Goal: Task Accomplishment & Management: Complete application form

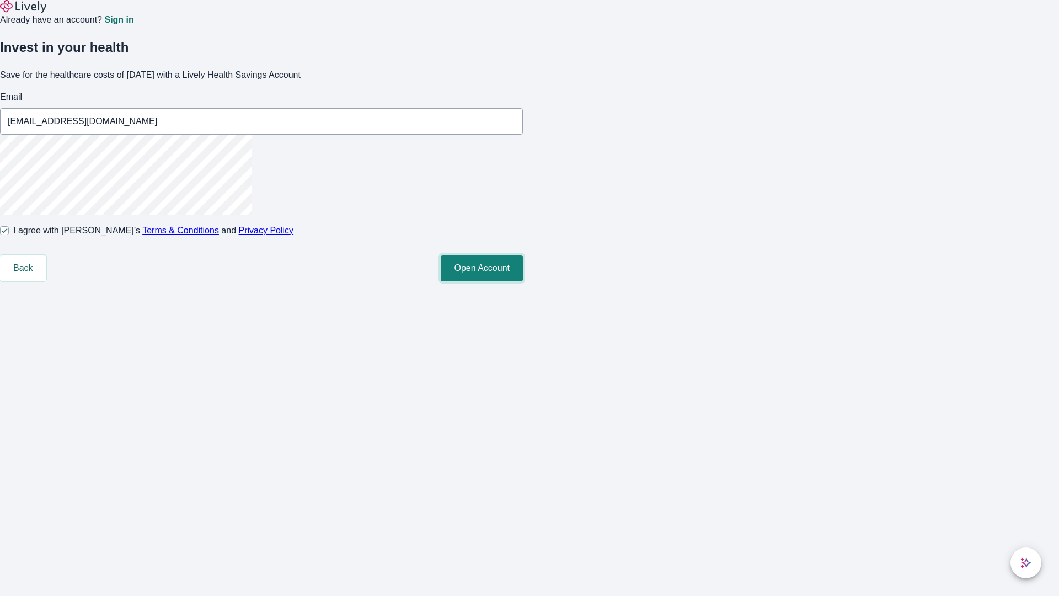
click at [523, 281] on button "Open Account" at bounding box center [482, 268] width 82 height 26
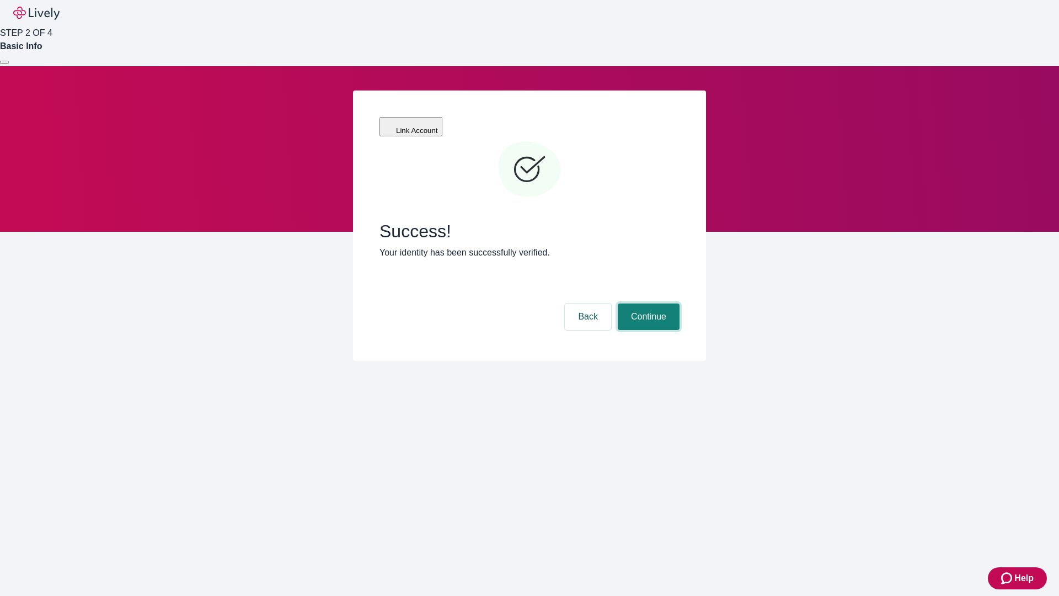
click at [647, 303] on button "Continue" at bounding box center [649, 316] width 62 height 26
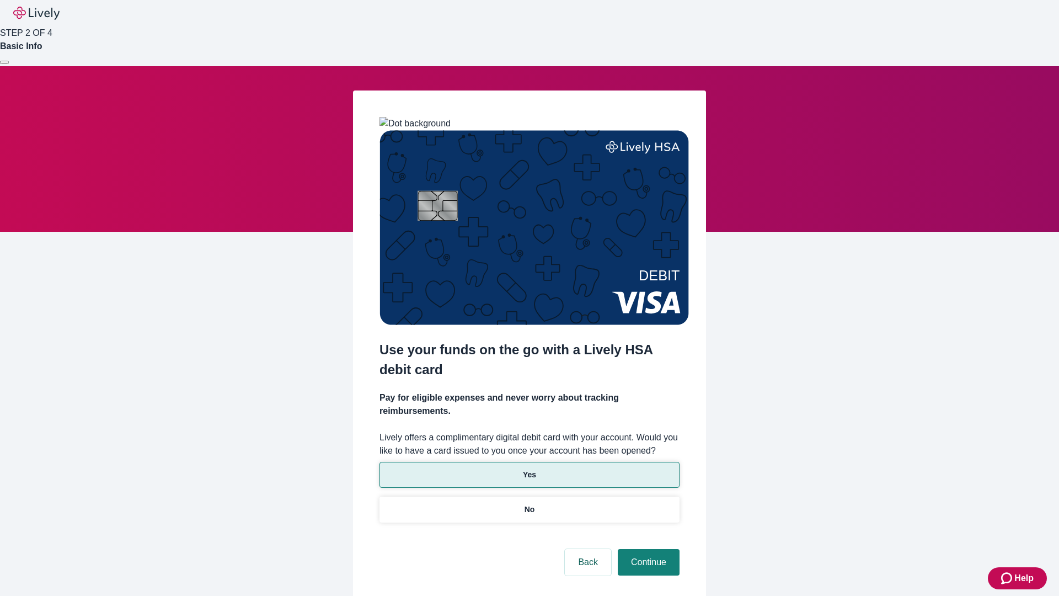
click at [529, 469] on p "Yes" at bounding box center [529, 475] width 13 height 12
click at [647, 549] on button "Continue" at bounding box center [649, 562] width 62 height 26
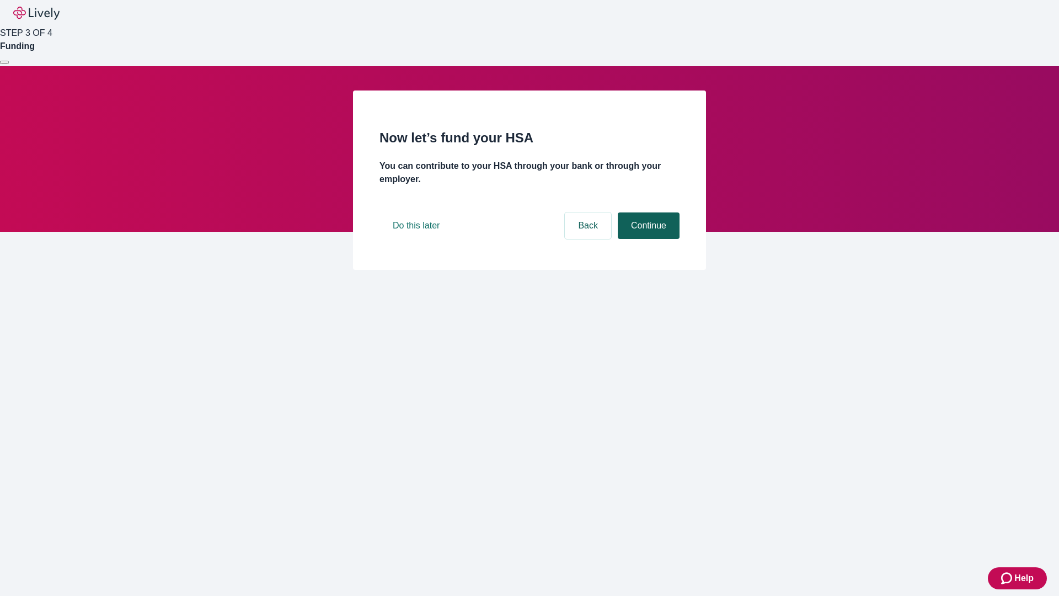
click at [647, 239] on button "Continue" at bounding box center [649, 225] width 62 height 26
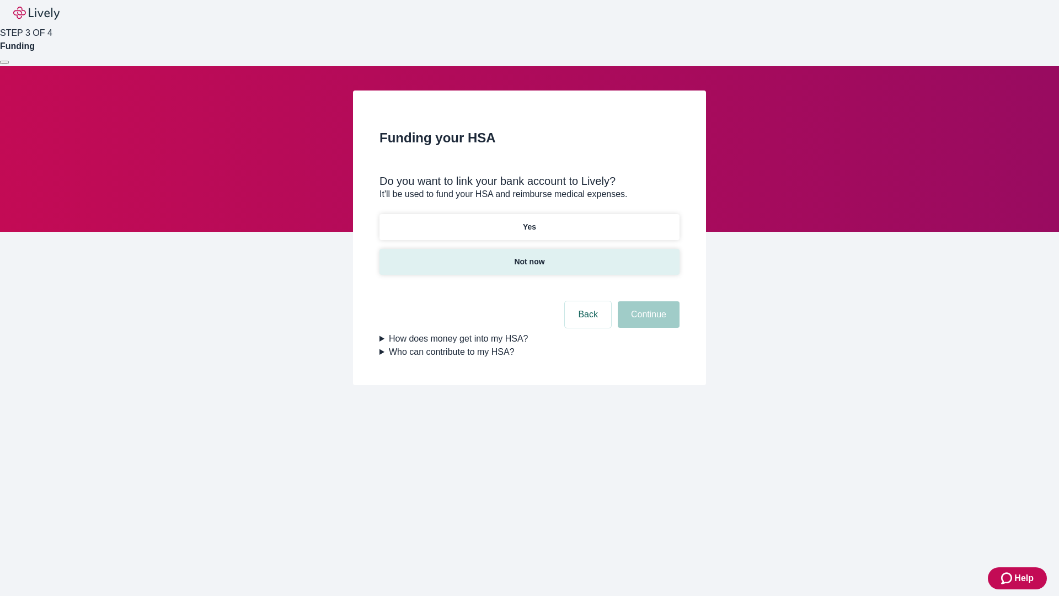
click at [529, 256] on p "Not now" at bounding box center [529, 262] width 30 height 12
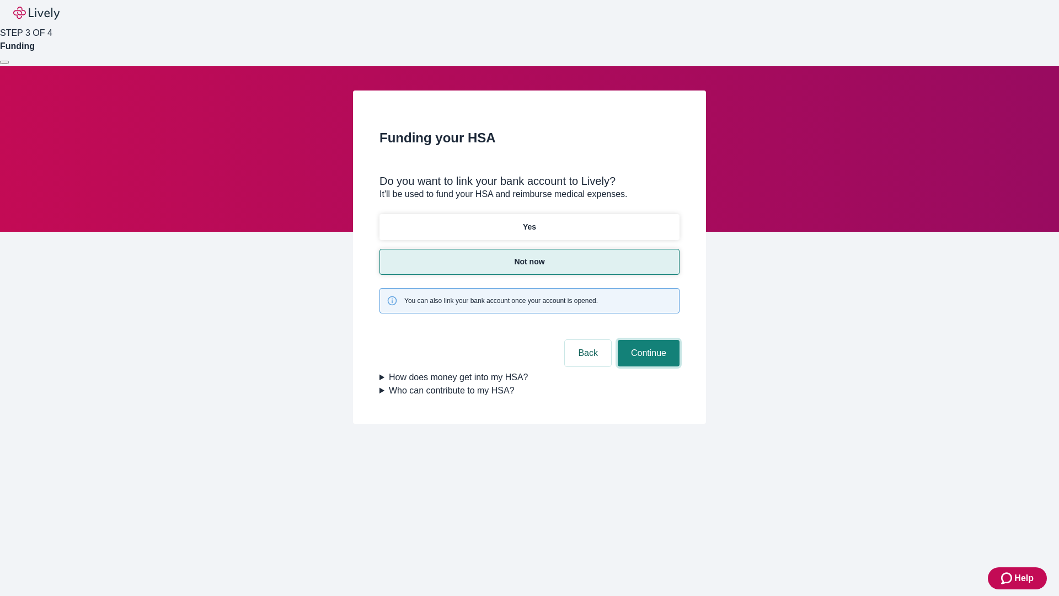
click at [647, 340] on button "Continue" at bounding box center [649, 353] width 62 height 26
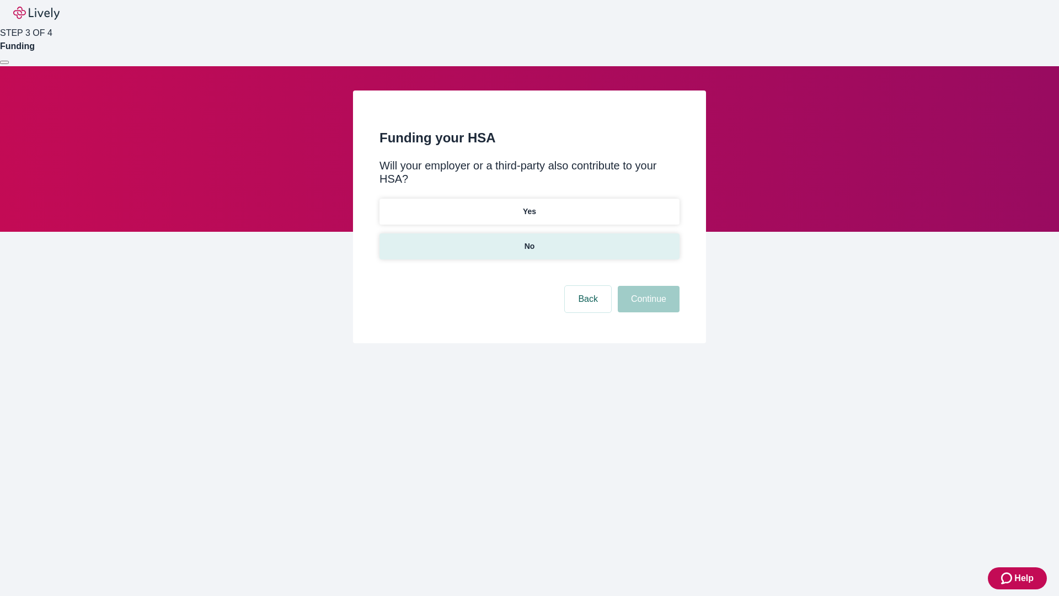
click at [529, 241] on p "No" at bounding box center [530, 247] width 10 height 12
click at [647, 286] on button "Continue" at bounding box center [649, 299] width 62 height 26
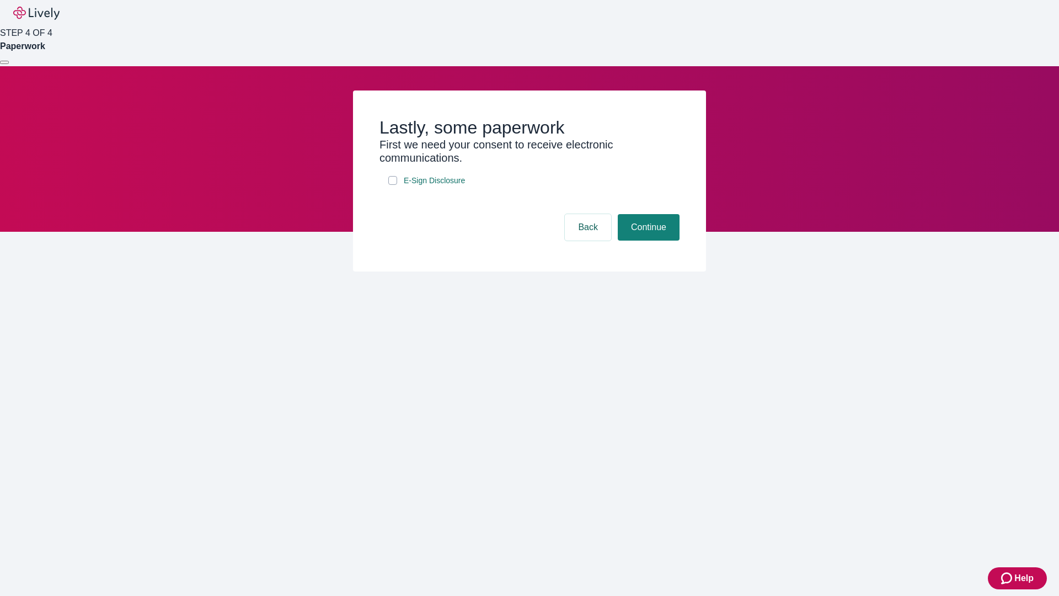
click at [393, 185] on input "E-Sign Disclosure" at bounding box center [392, 180] width 9 height 9
checkbox input "true"
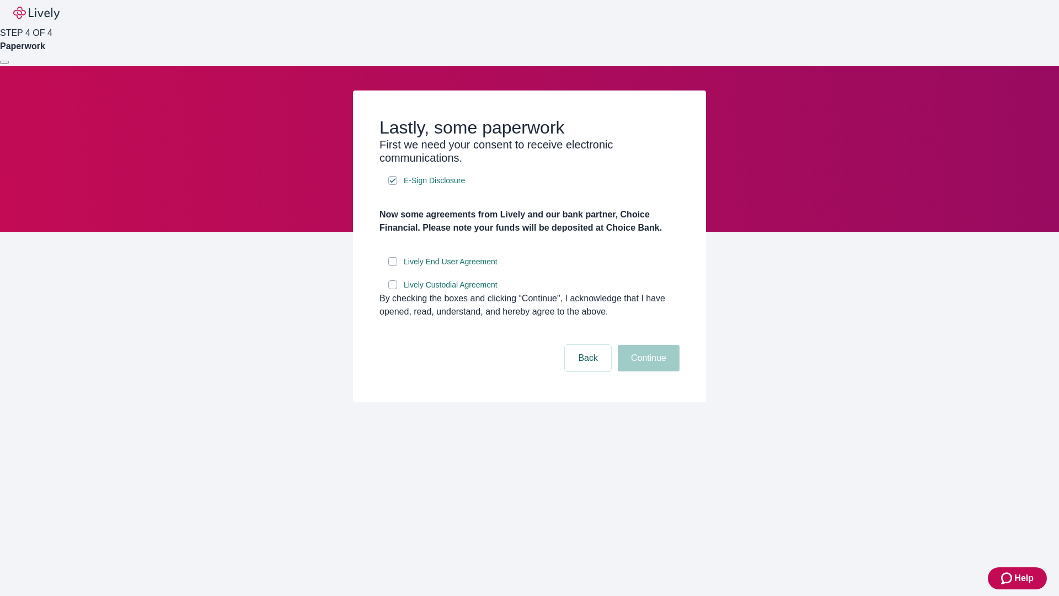
click at [393, 266] on input "Lively End User Agreement" at bounding box center [392, 261] width 9 height 9
checkbox input "true"
click at [393, 289] on input "Lively Custodial Agreement" at bounding box center [392, 284] width 9 height 9
checkbox input "true"
click at [647, 371] on button "Continue" at bounding box center [649, 358] width 62 height 26
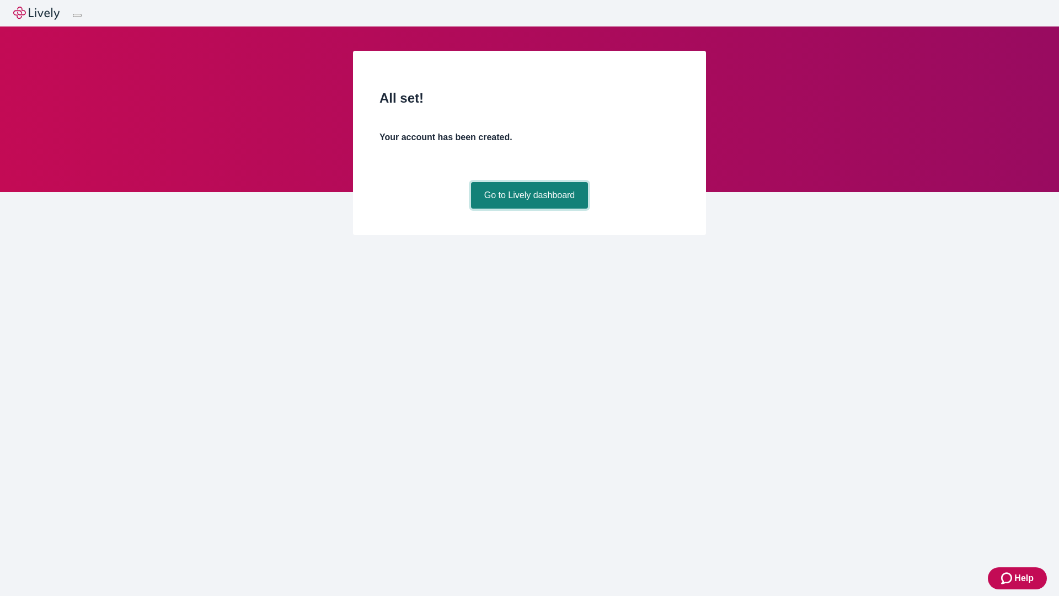
click at [529, 209] on link "Go to Lively dashboard" at bounding box center [529, 195] width 117 height 26
